Goal: Navigation & Orientation: Find specific page/section

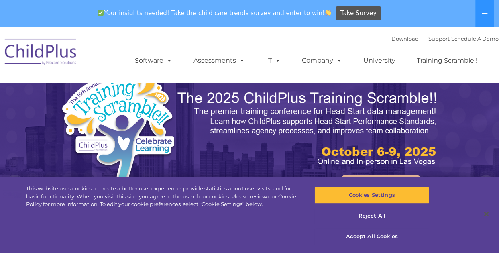
select select "MEDIUM"
click at [371, 241] on button "Accept All Cookies" at bounding box center [372, 236] width 115 height 17
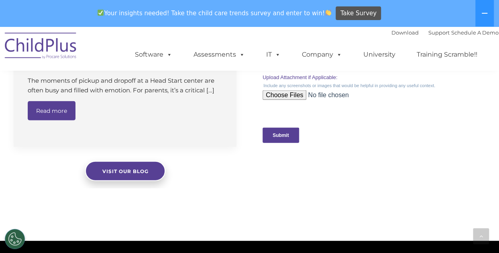
scroll to position [792, 0]
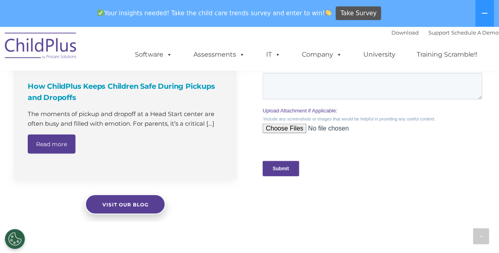
drag, startPoint x: 741, startPoint y: -182, endPoint x: 311, endPoint y: 72, distance: 499.5
click at [311, 72] on div "Please write a detailed description of the issue you are having. If you receive…" at bounding box center [374, 77] width 223 height 44
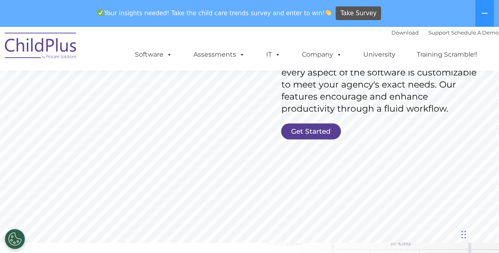
scroll to position [173, 0]
click at [308, 132] on link "Get Started" at bounding box center [311, 132] width 60 height 16
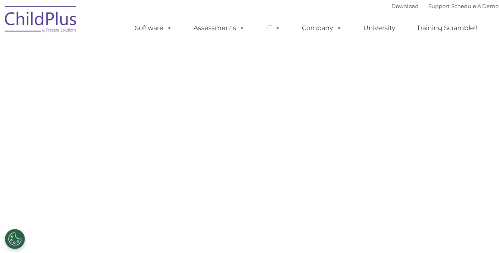
select select "MEDIUM"
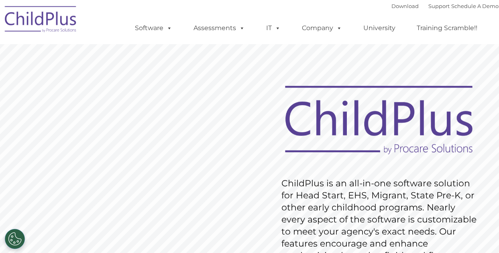
scroll to position [173, 0]
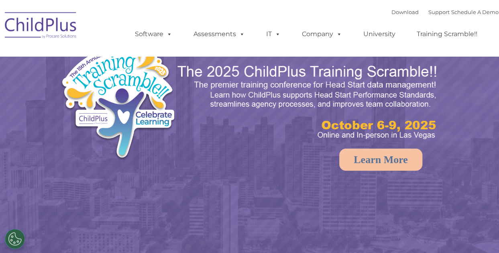
select select "MEDIUM"
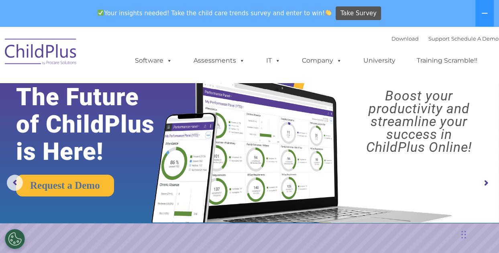
click at [239, 41] on div "Download Support | Schedule A Demo  MENU MENU Software ChildPlus: The original…" at bounding box center [309, 55] width 380 height 44
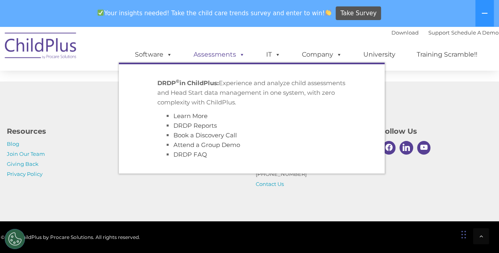
scroll to position [998, 0]
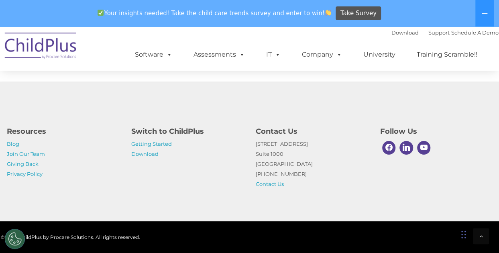
click at [62, 53] on img at bounding box center [41, 47] width 80 height 40
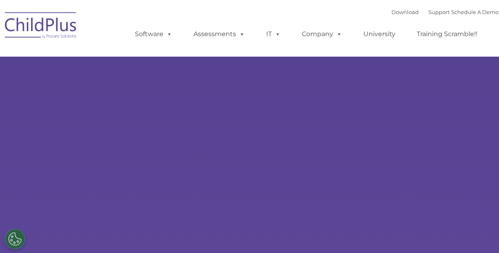
select select "MEDIUM"
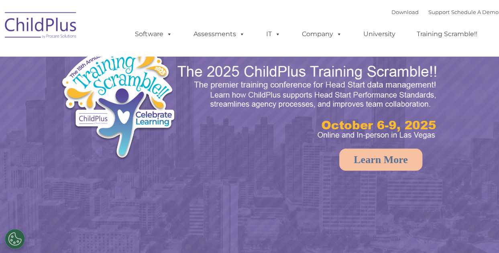
select select "MEDIUM"
